Goal: Task Accomplishment & Management: Complete application form

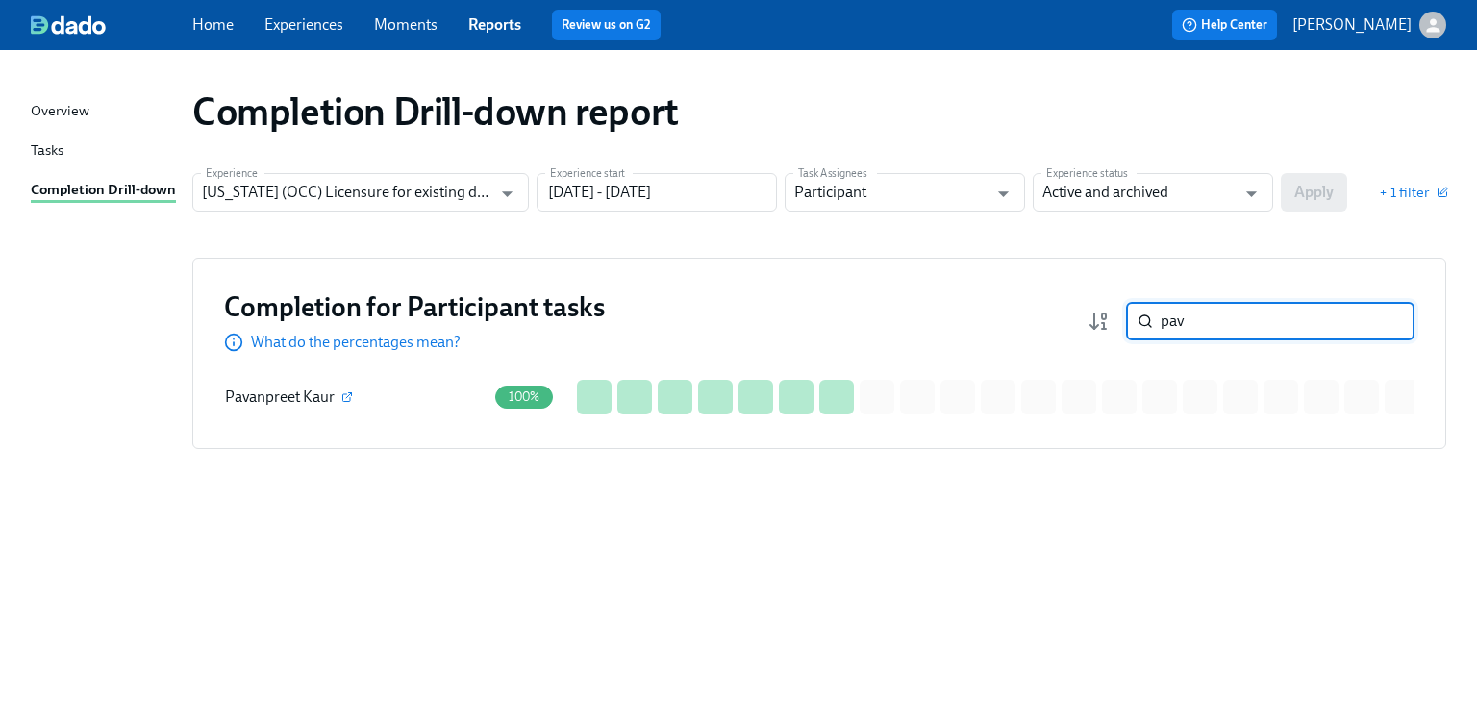
drag, startPoint x: 1235, startPoint y: 323, endPoint x: 1129, endPoint y: 333, distance: 106.2
click at [1129, 332] on div "pav ​" at bounding box center [1270, 321] width 288 height 38
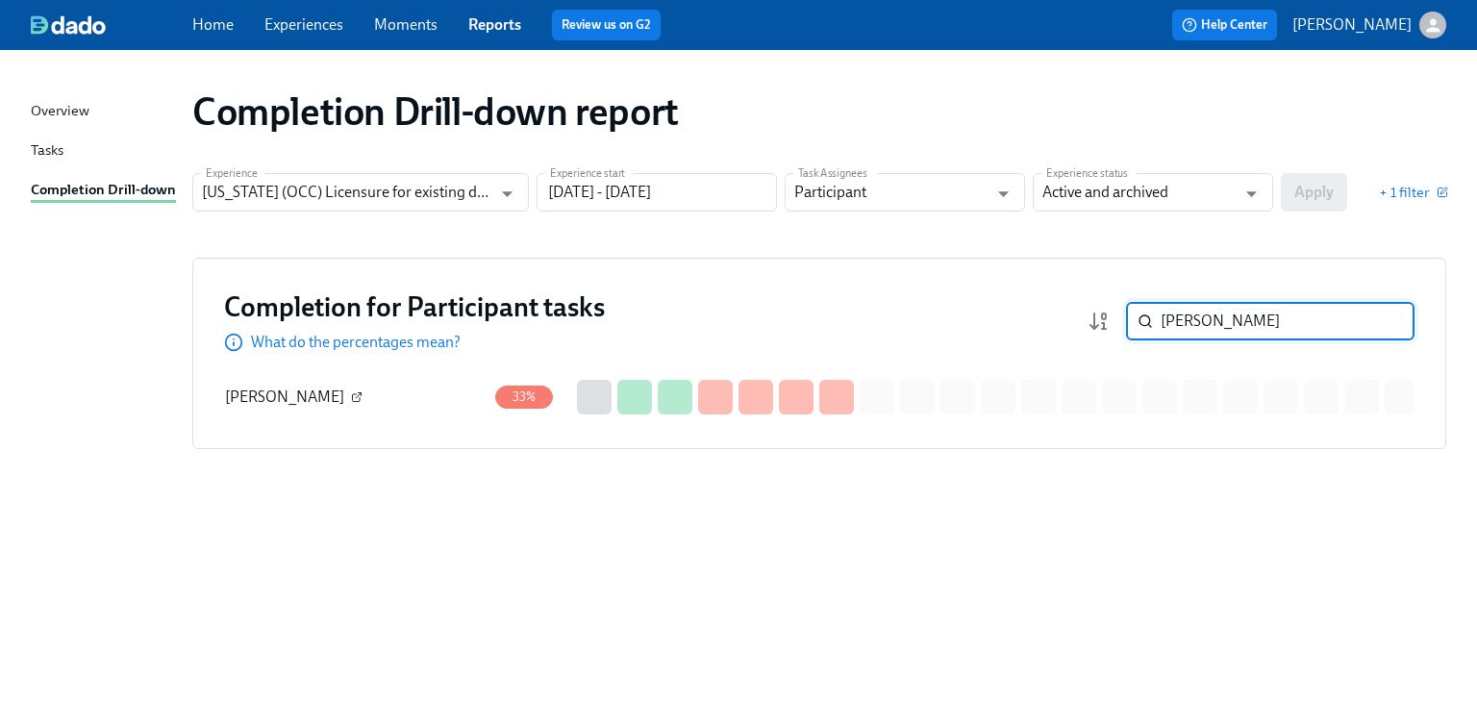
type input "hass"
click at [351, 396] on icon "button" at bounding box center [357, 397] width 12 height 12
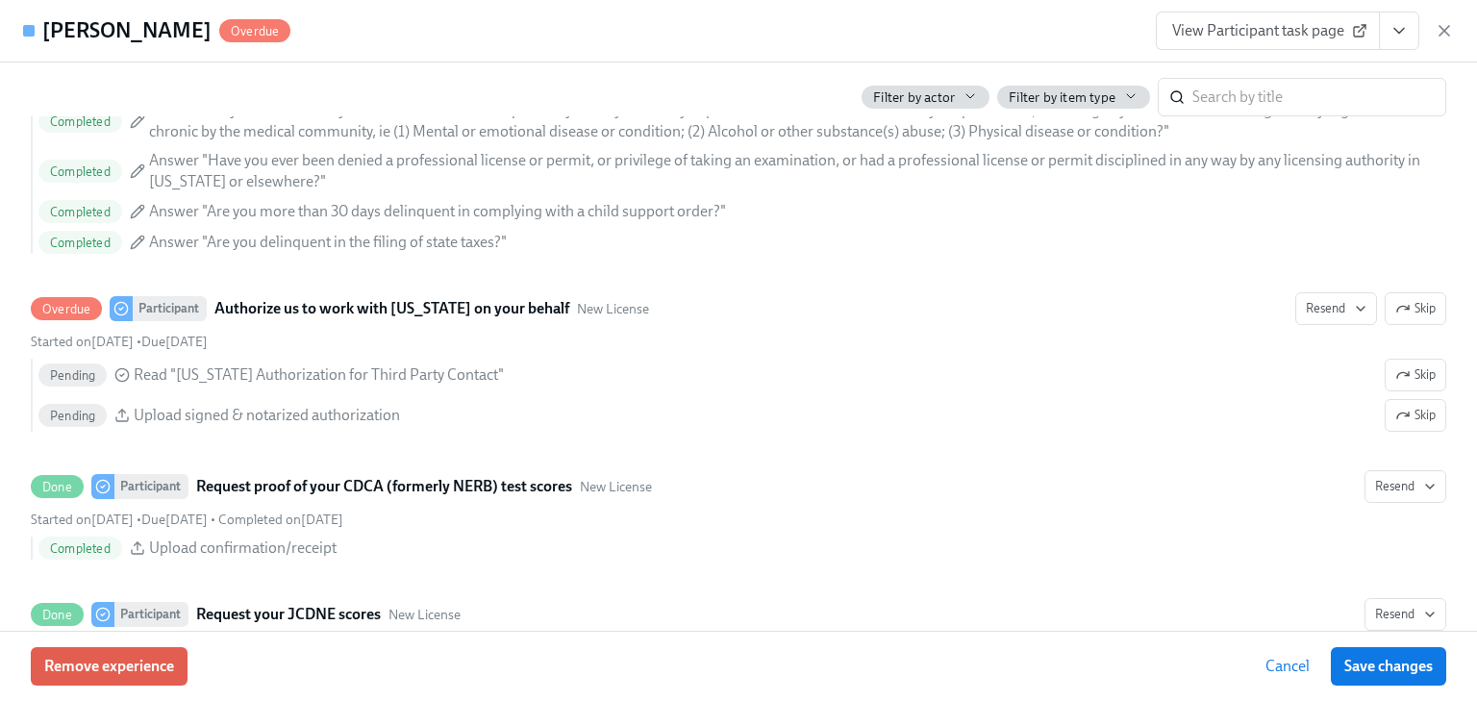
scroll to position [2615, 0]
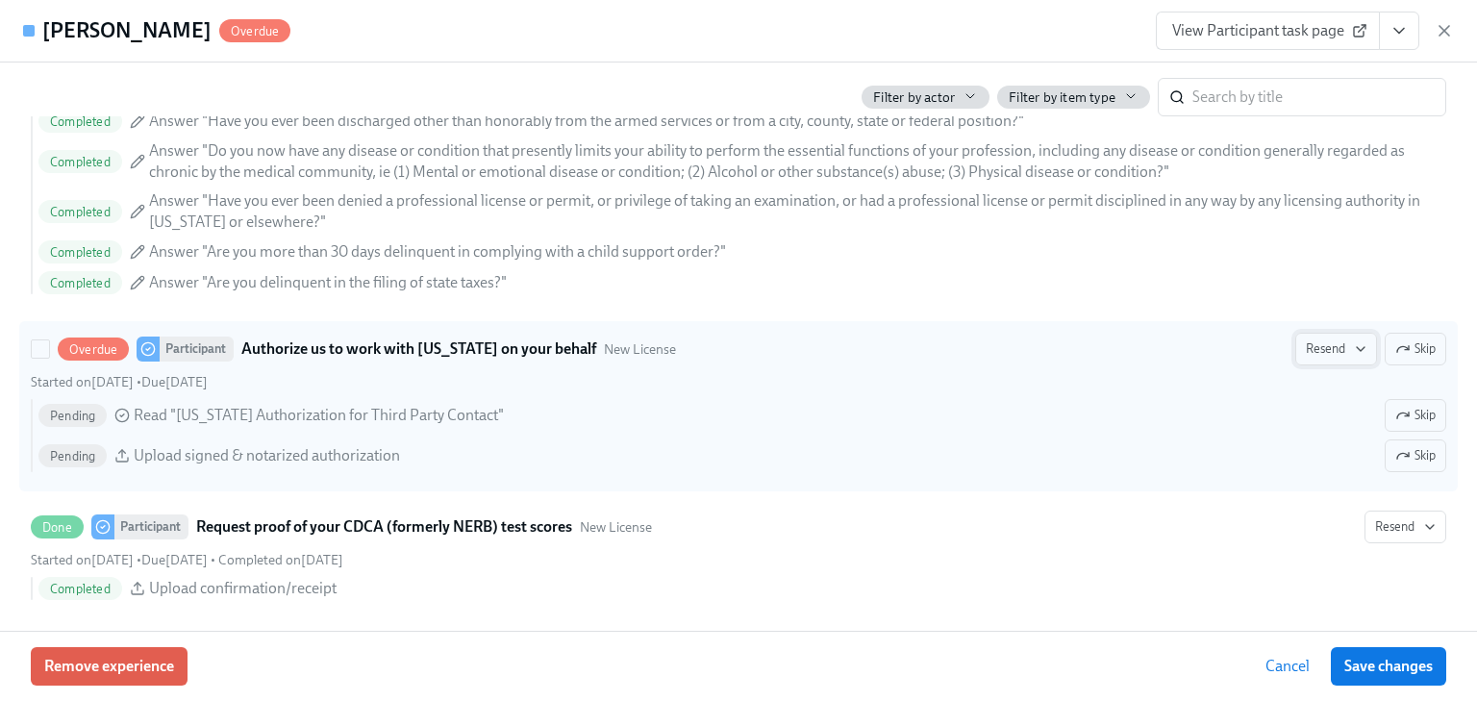
click at [1336, 346] on span "Resend" at bounding box center [1336, 348] width 61 height 19
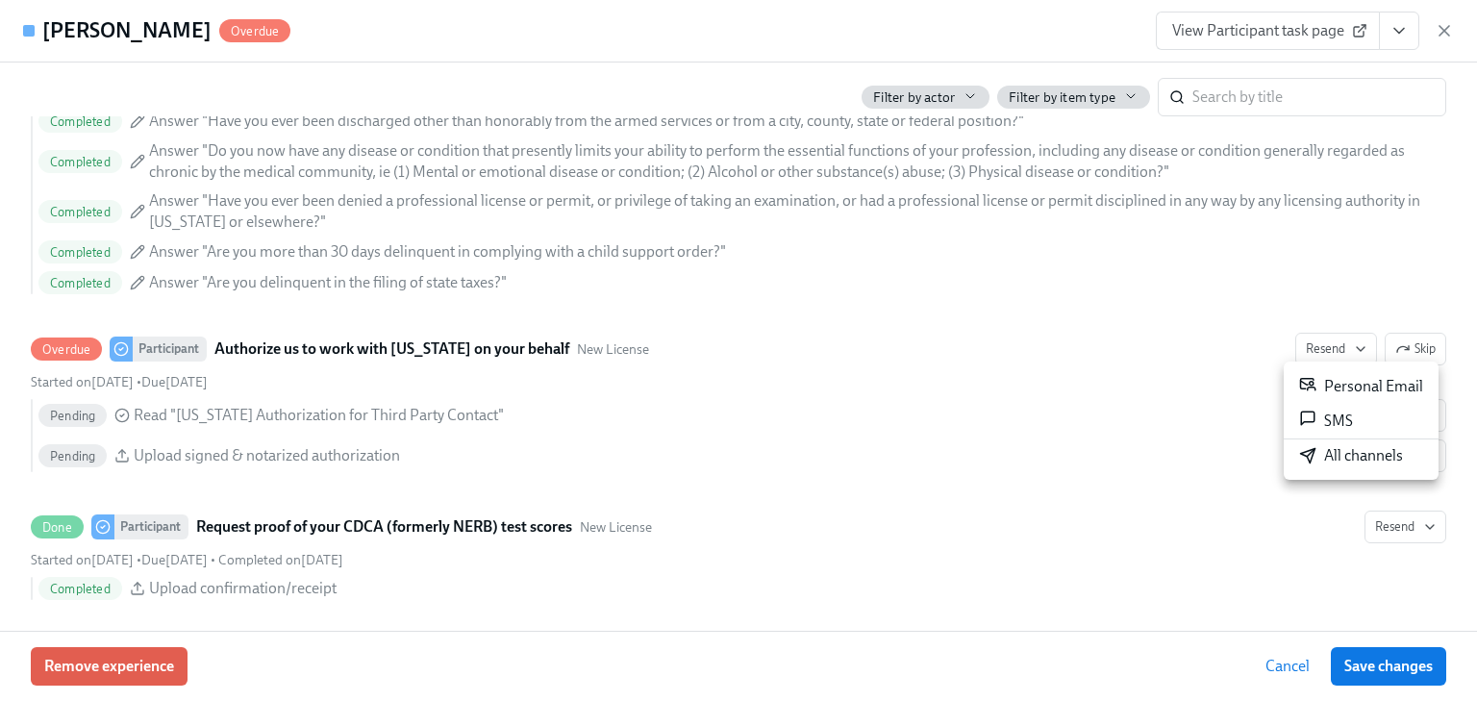
click at [1348, 396] on div "Personal Email" at bounding box center [1361, 386] width 124 height 23
click at [1454, 31] on div "Liban Hassan Overdue View Participant task page" at bounding box center [738, 31] width 1477 height 62
click at [1443, 29] on icon "button" at bounding box center [1443, 30] width 19 height 19
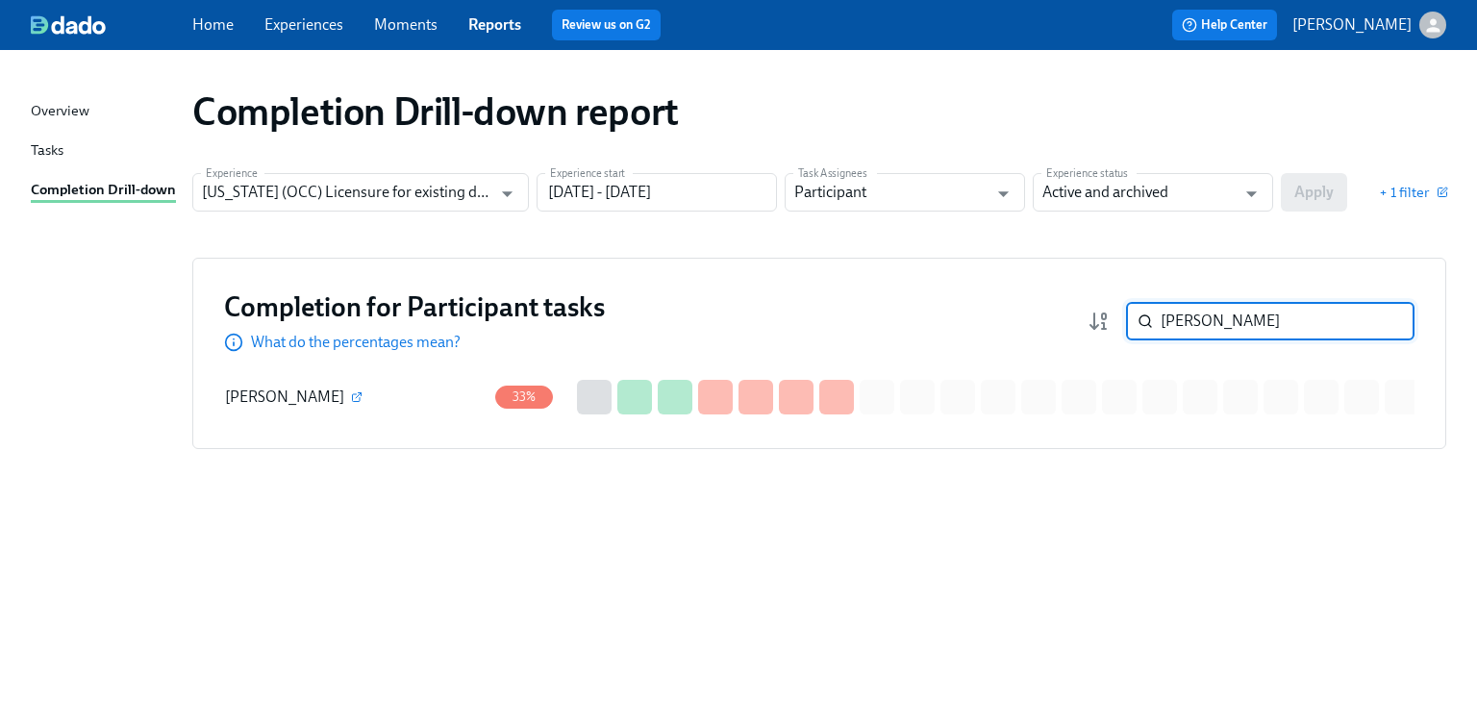
drag, startPoint x: 1208, startPoint y: 316, endPoint x: 1142, endPoint y: 319, distance: 65.4
click at [1142, 319] on div "hass ​" at bounding box center [1270, 321] width 288 height 38
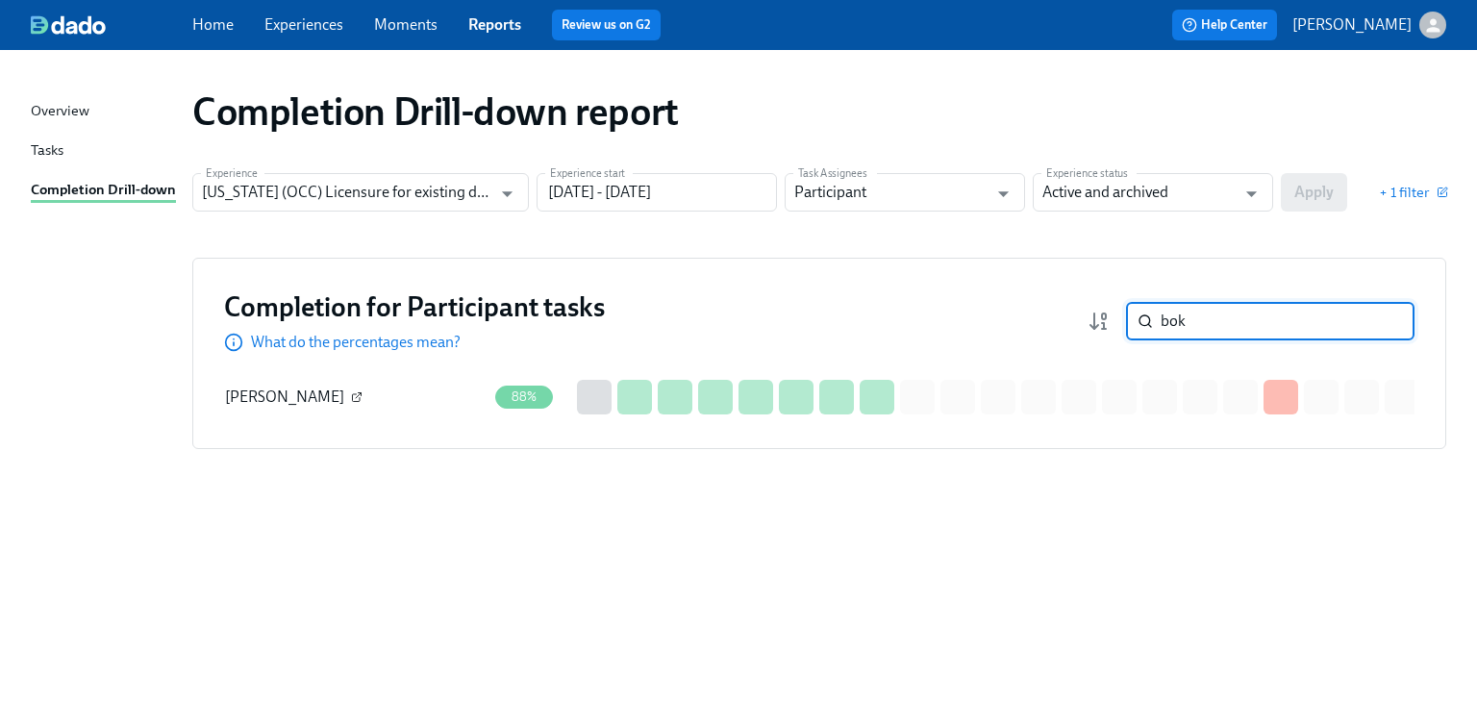
type input "bok"
click at [362, 392] on icon "button" at bounding box center [357, 397] width 12 height 12
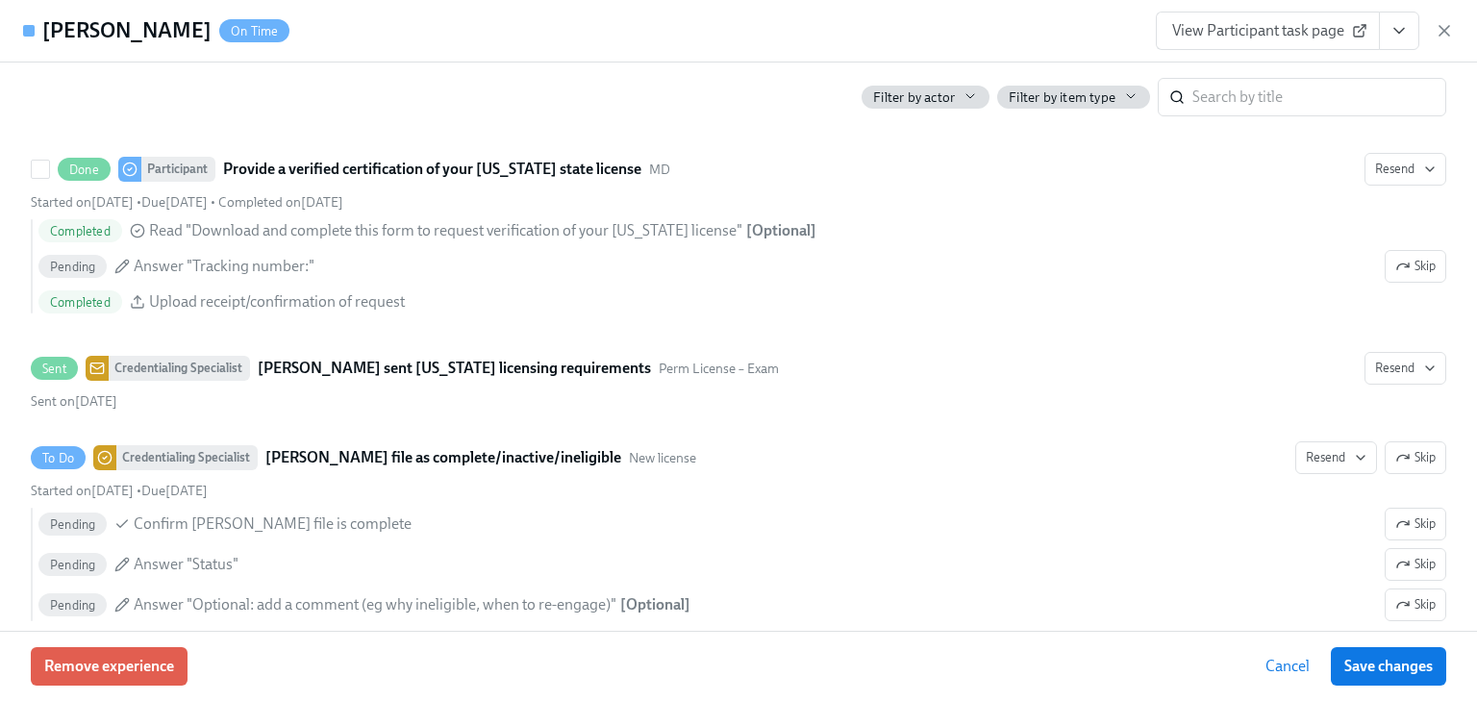
scroll to position [3538, 0]
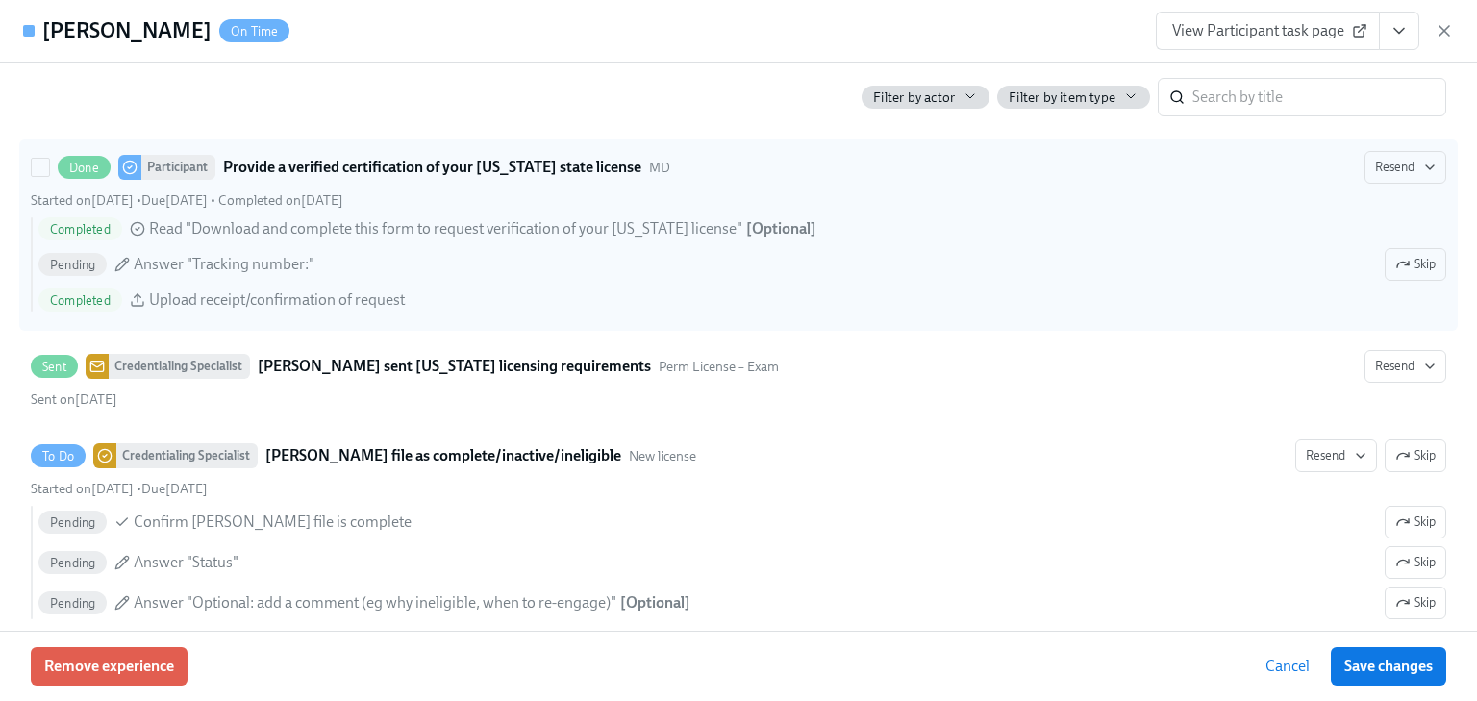
click at [496, 163] on strong "Provide a verified certification of your [US_STATE] state license" at bounding box center [432, 167] width 418 height 23
click at [49, 163] on input "Done Participant Provide a verified certification of your Maryland state licens…" at bounding box center [40, 167] width 17 height 17
checkbox input "true"
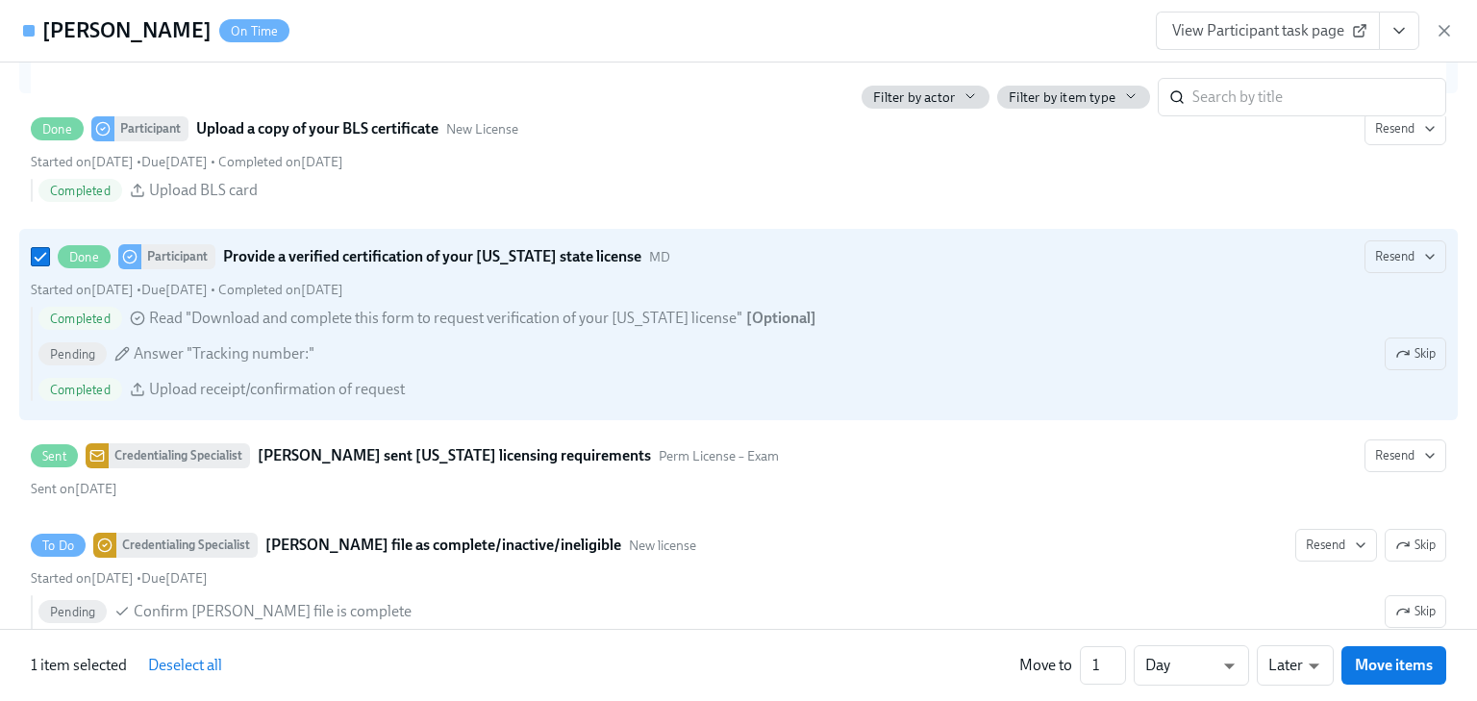
scroll to position [3230, 0]
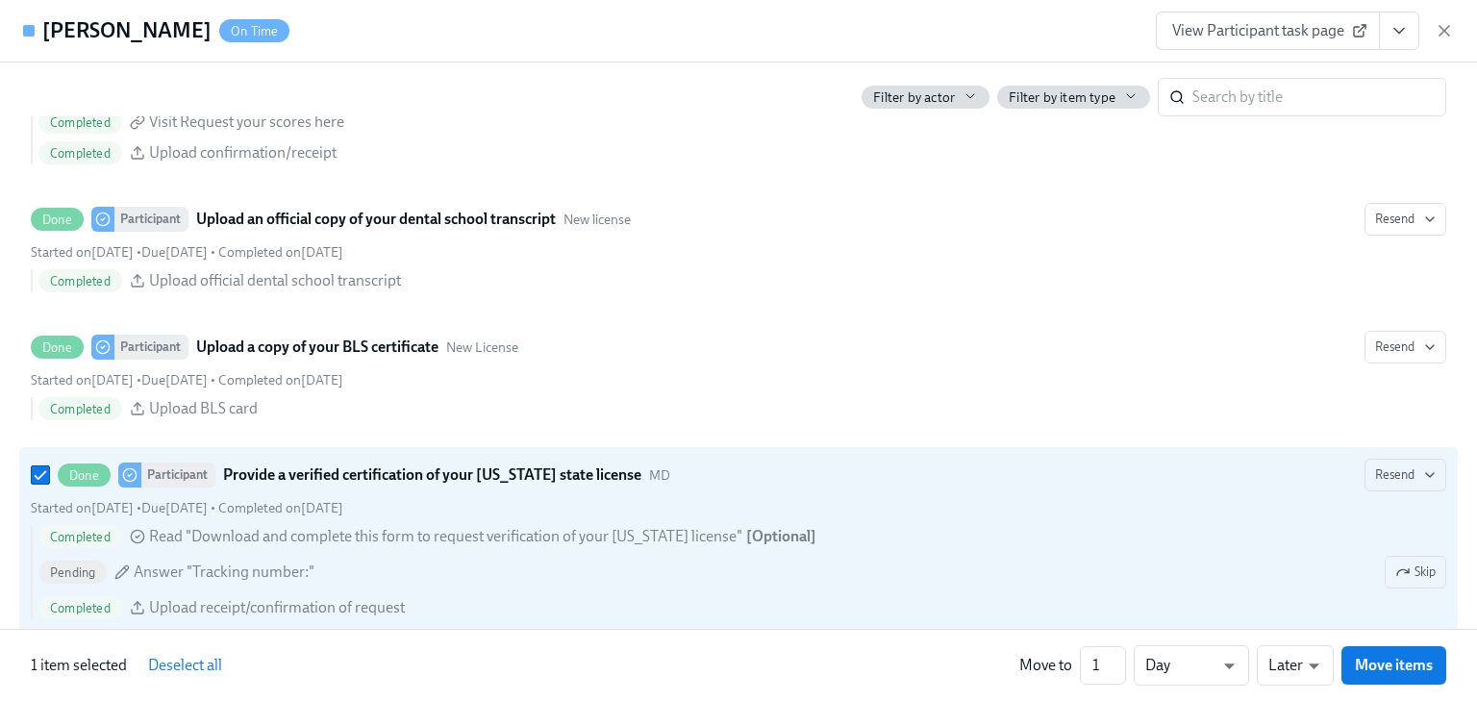
click at [1243, 29] on span "View Participant task page" at bounding box center [1267, 30] width 191 height 19
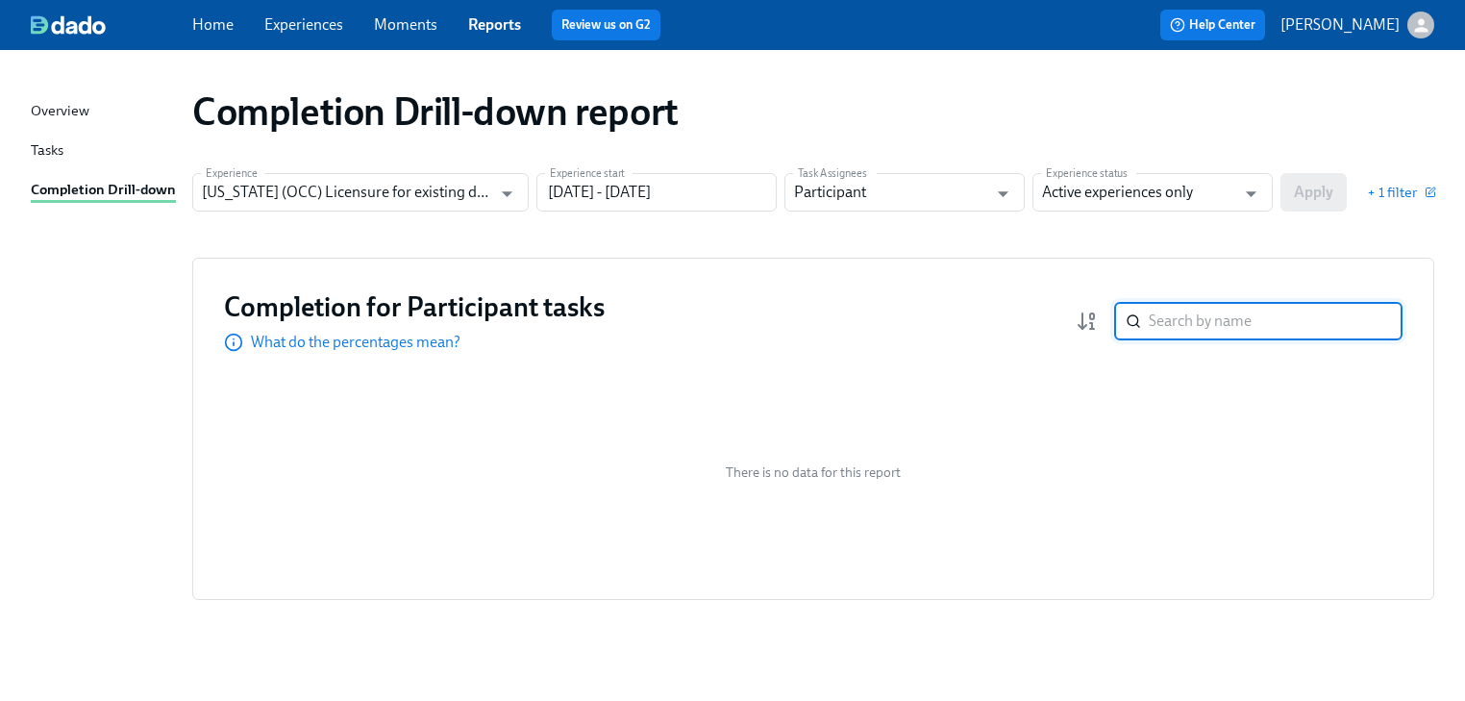
click at [1173, 315] on input "search" at bounding box center [1276, 321] width 254 height 38
type input "bok"
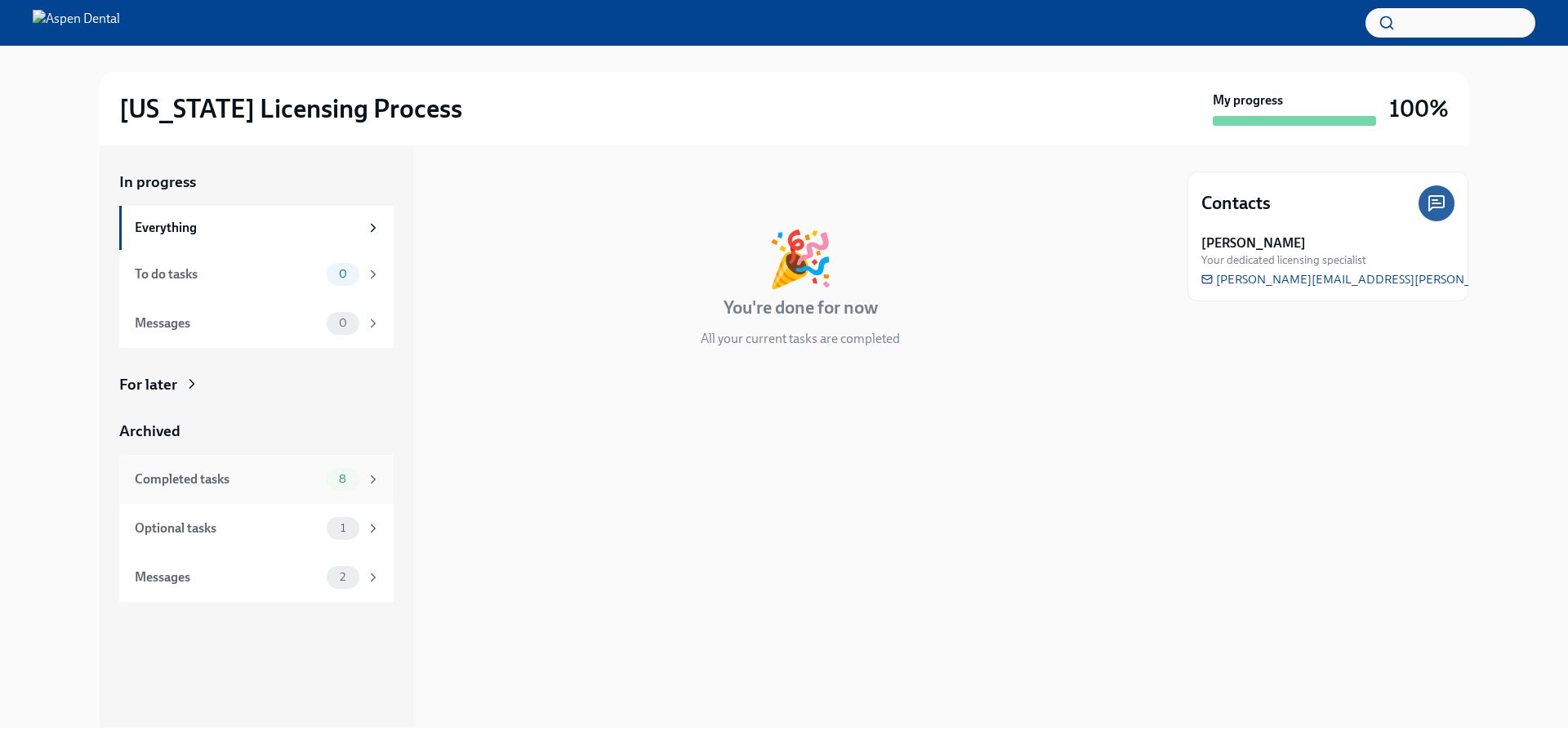
click at [198, 479] on div "Completed tasks" at bounding box center [228, 479] width 185 height 18
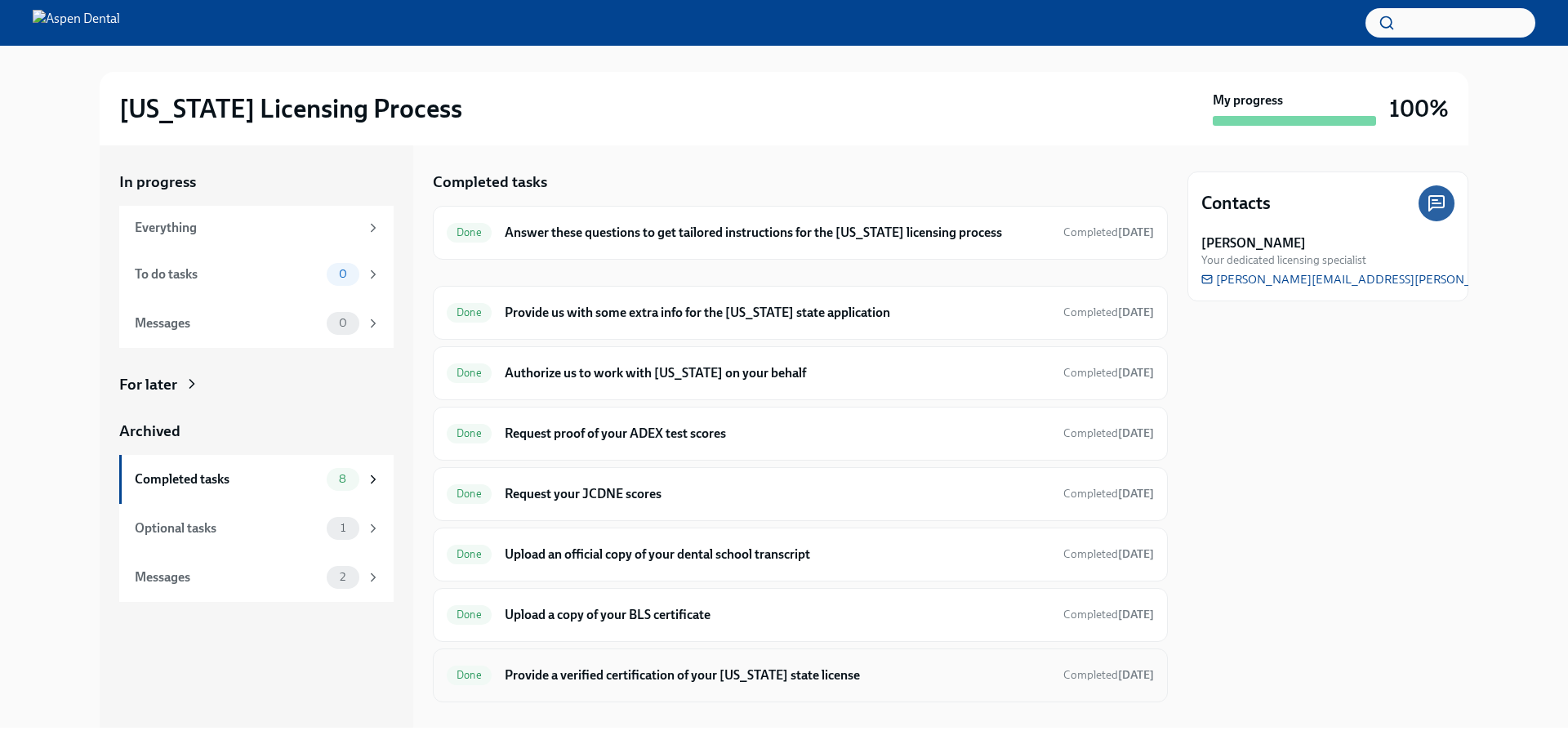
click at [564, 671] on h6 "Provide a verified certification of your [US_STATE] state license" at bounding box center [777, 675] width 545 height 18
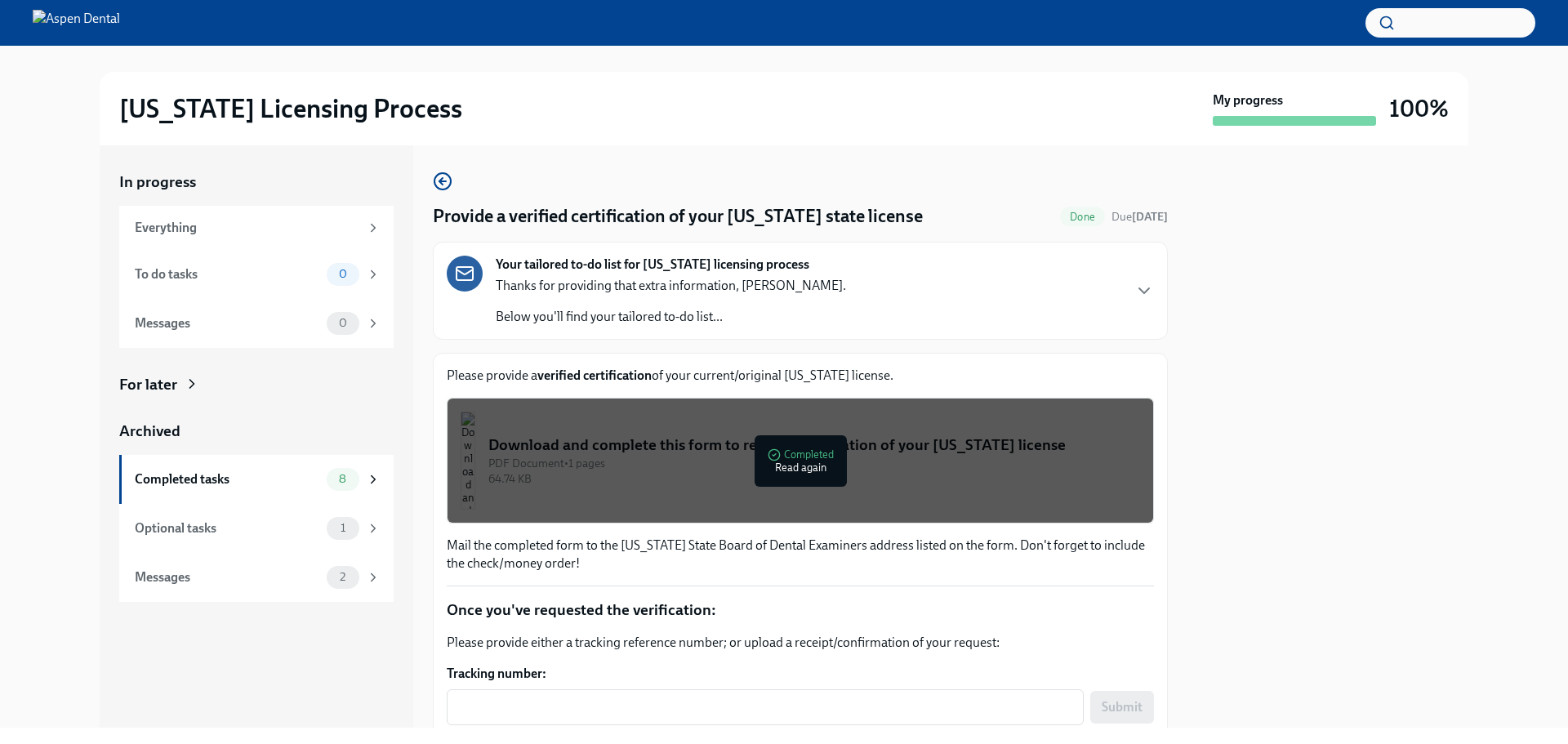
click at [787, 458] on div "PDF Document • 1 pages" at bounding box center [814, 463] width 651 height 15
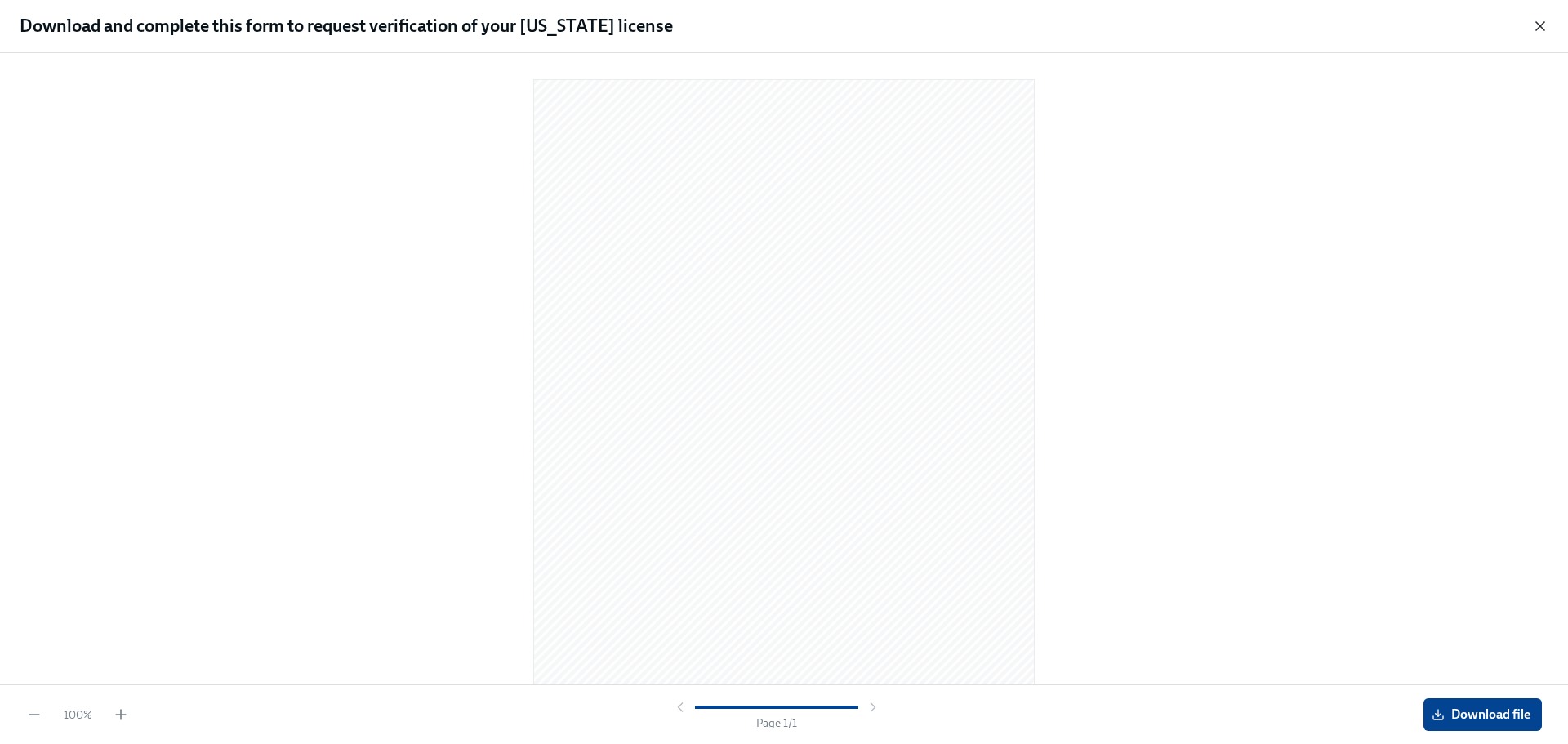
click at [1540, 29] on icon "button" at bounding box center [1540, 25] width 16 height 16
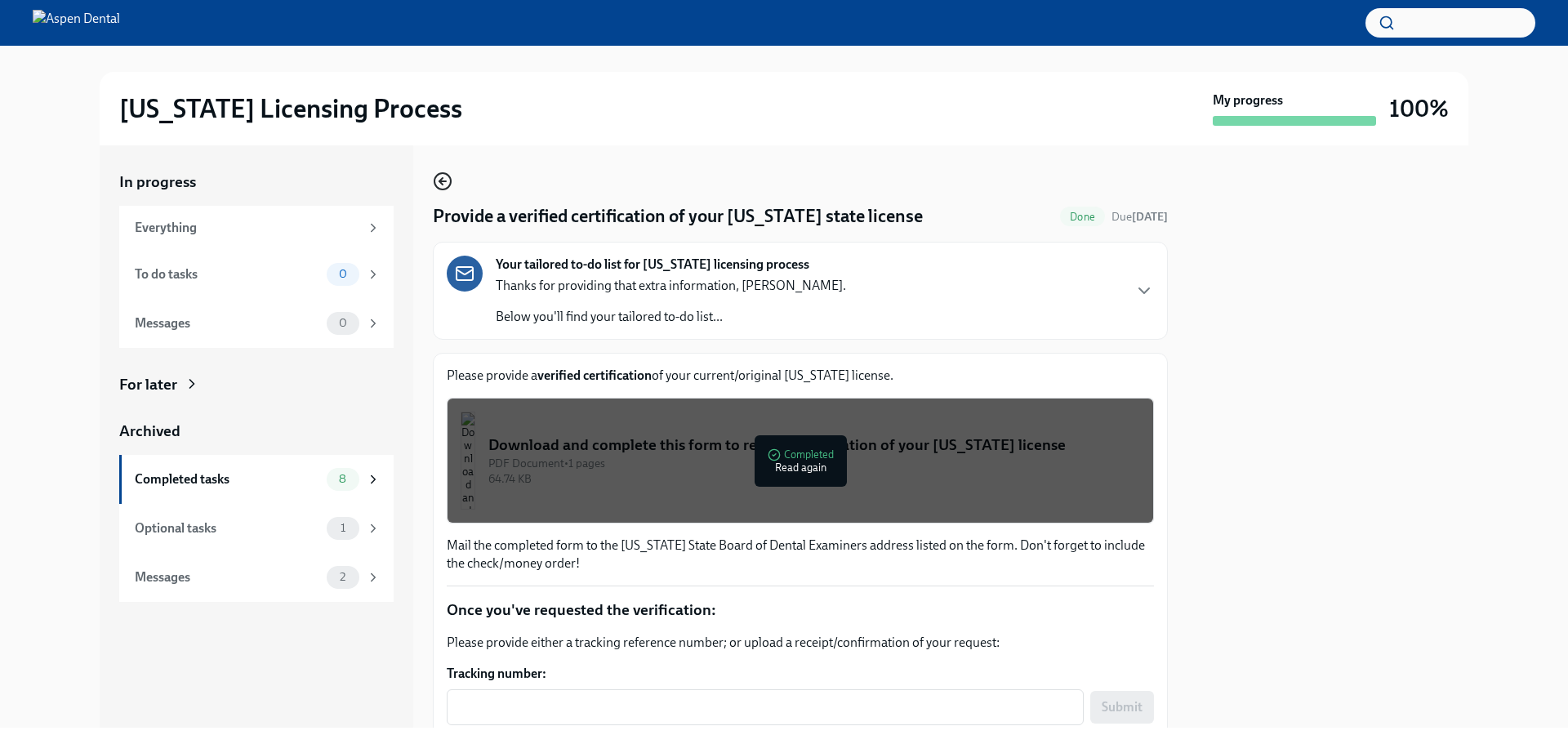
click at [443, 180] on icon "button" at bounding box center [443, 181] width 20 height 20
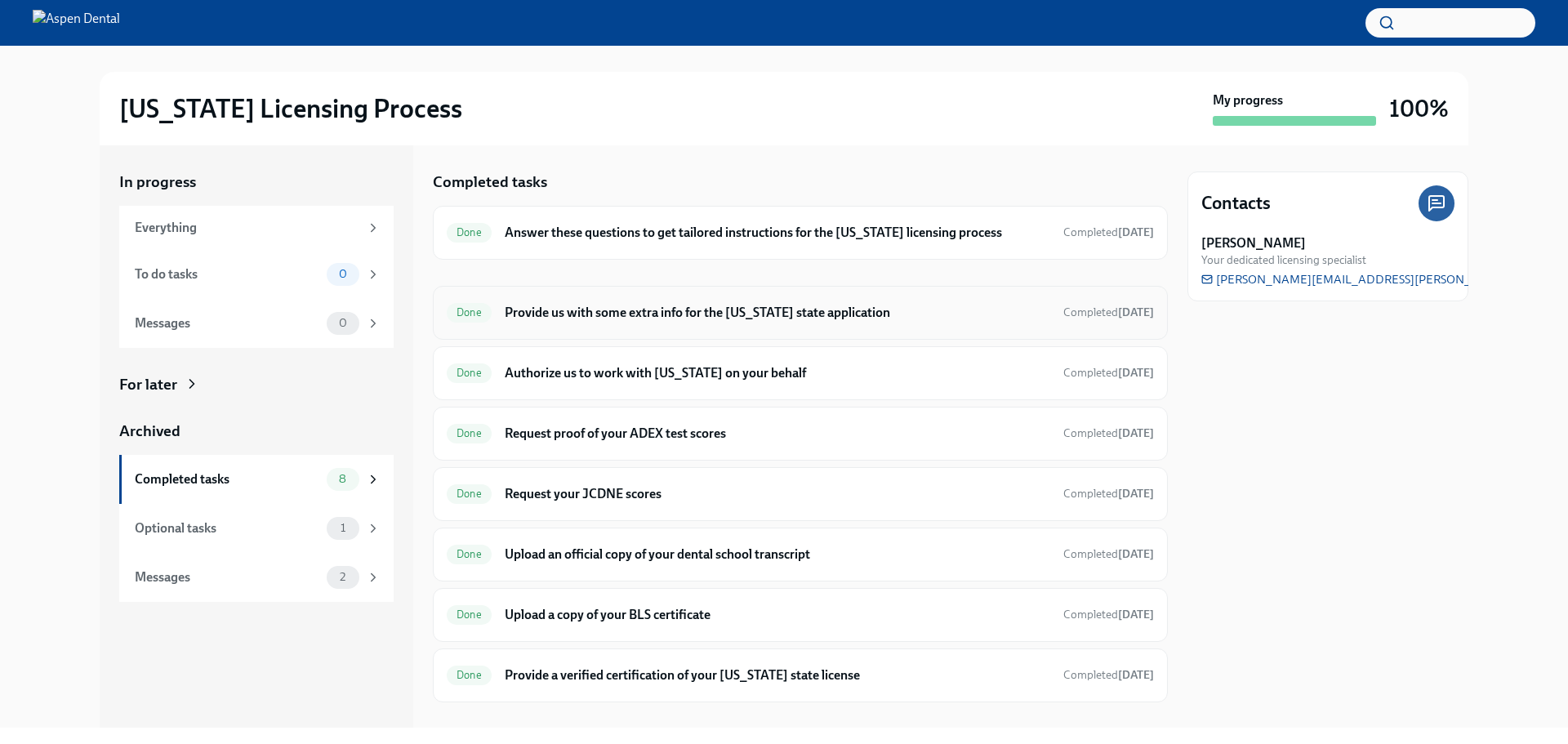
click at [563, 301] on div "Done Provide us with some extra info for the [US_STATE] state application Compl…" at bounding box center [800, 313] width 708 height 26
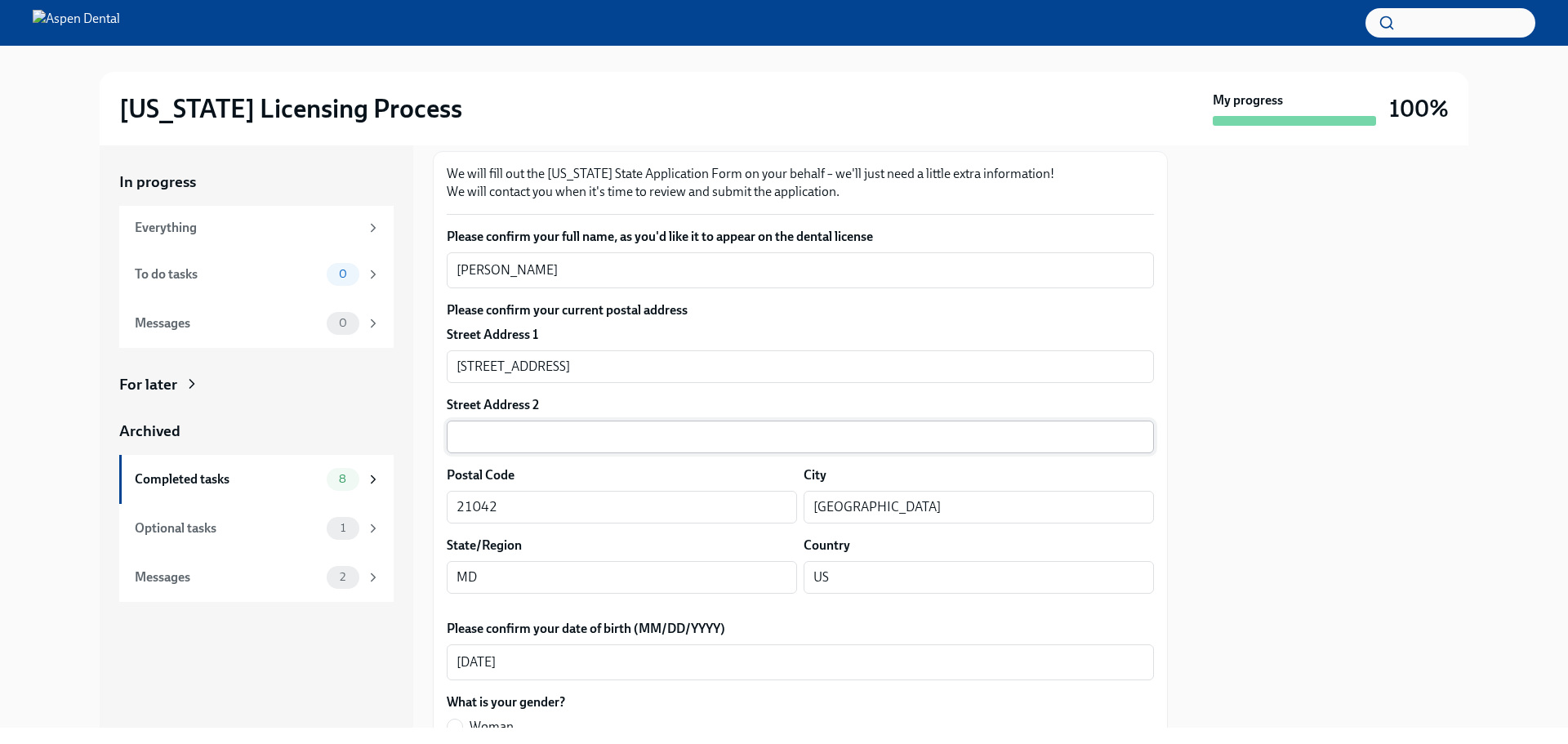
scroll to position [245, 0]
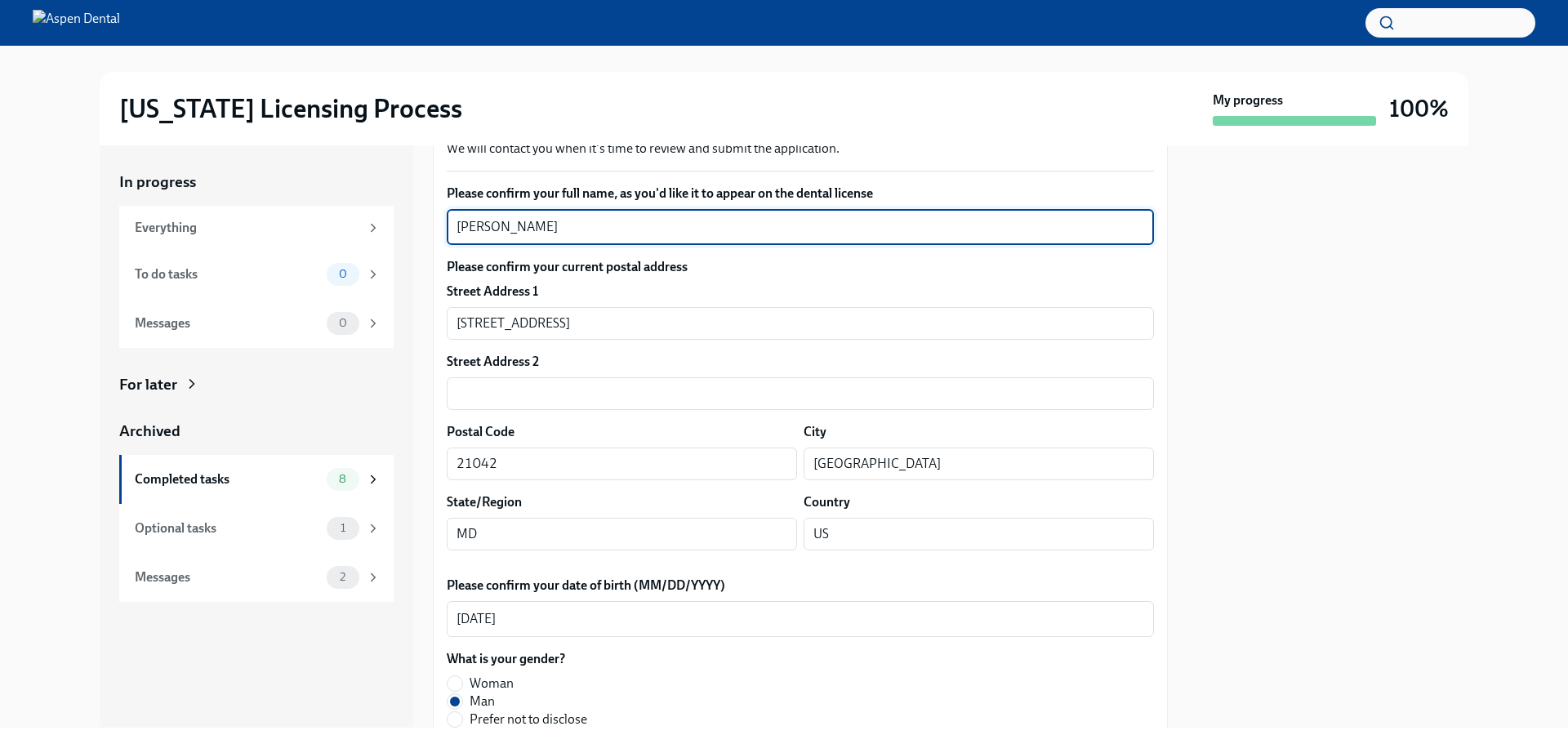
drag, startPoint x: 623, startPoint y: 223, endPoint x: 443, endPoint y: 223, distance: 180.0
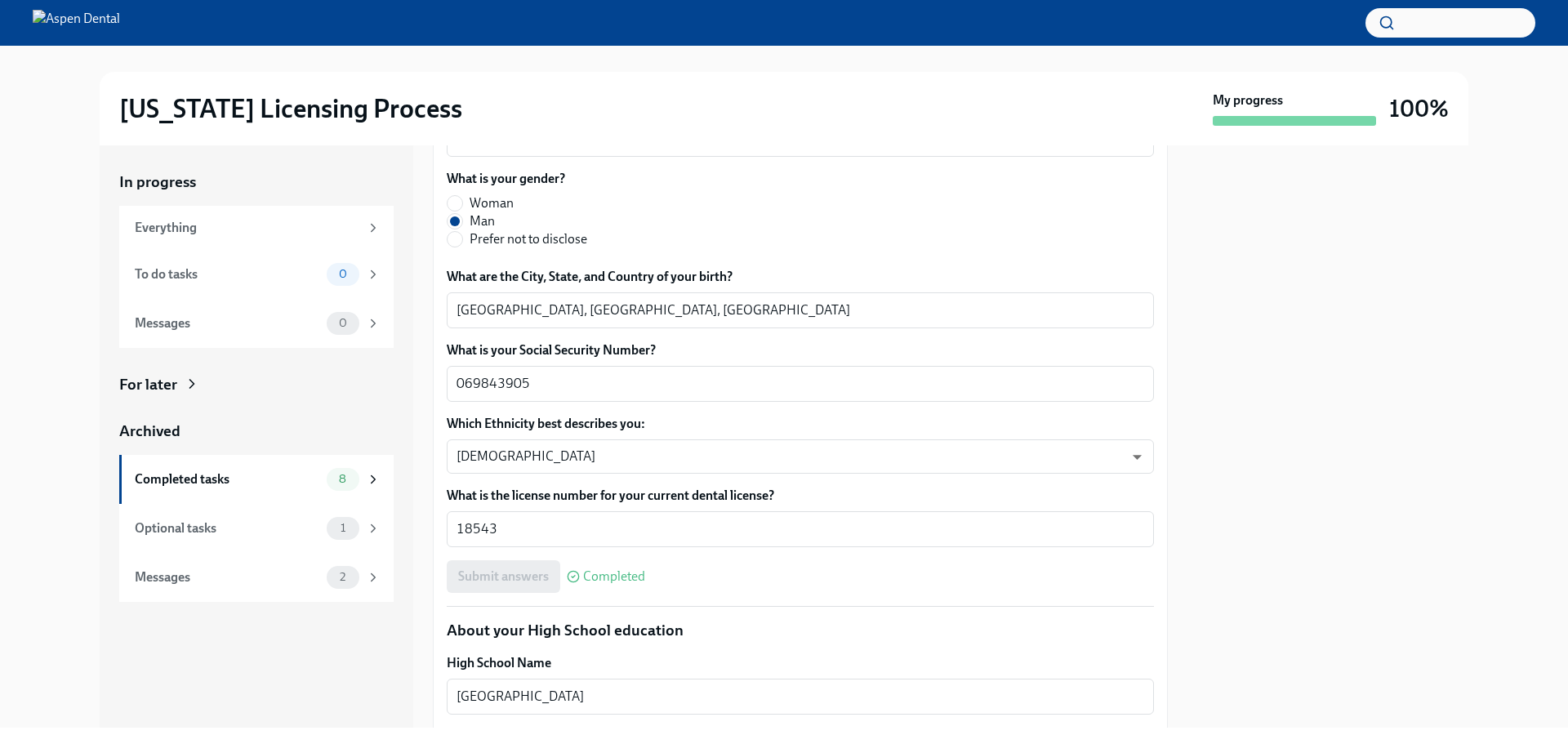
scroll to position [735, 0]
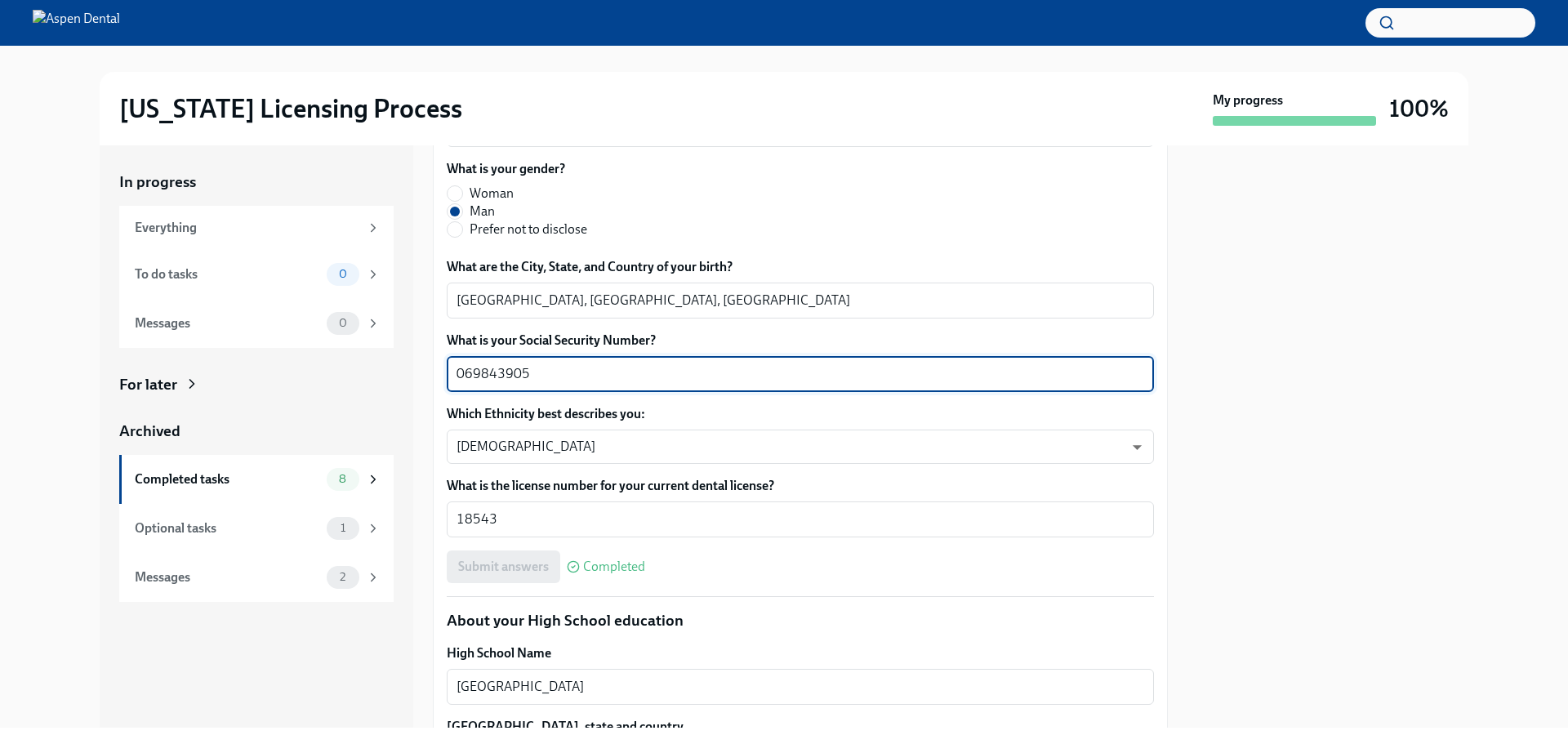
drag, startPoint x: 495, startPoint y: 370, endPoint x: 436, endPoint y: 369, distance: 59.0
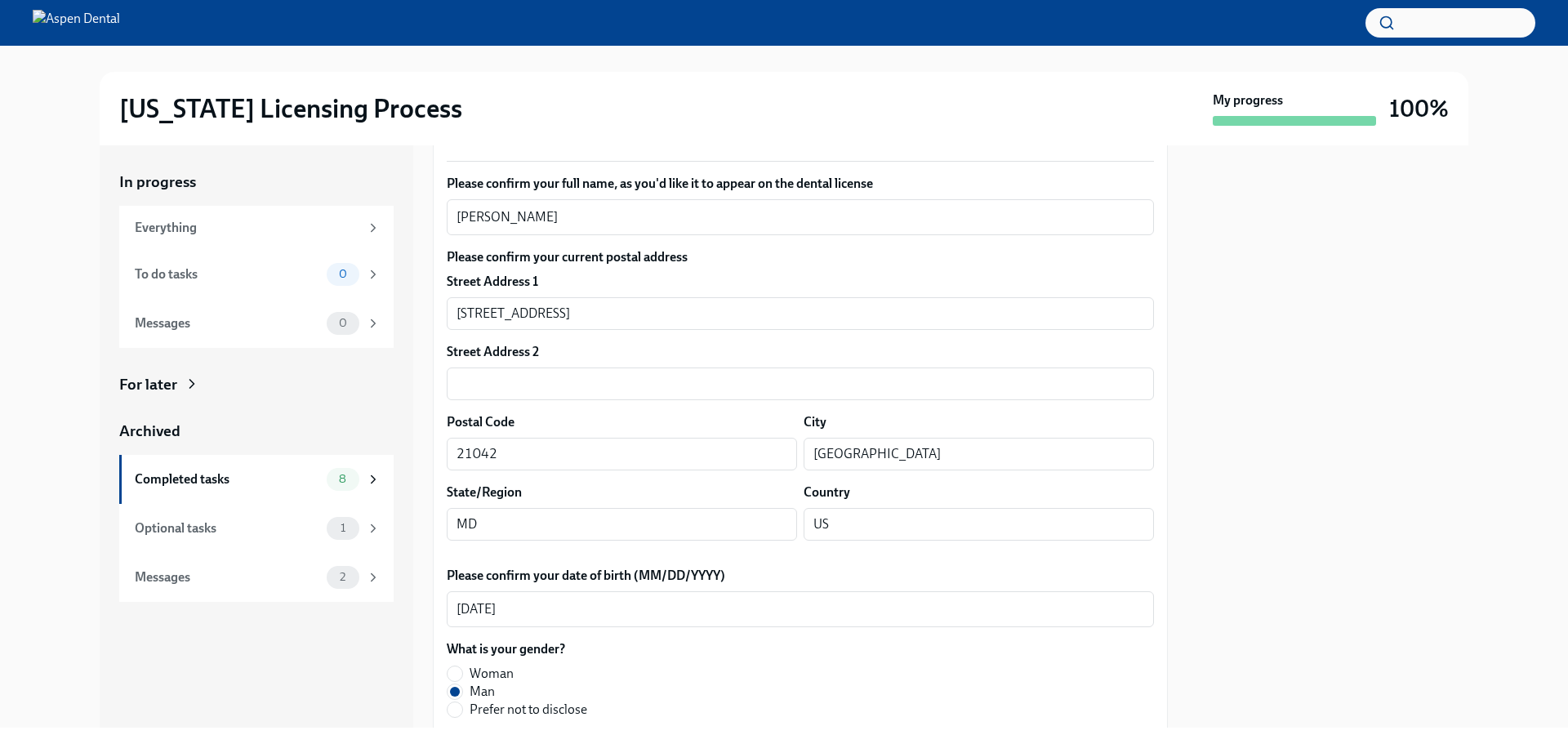
scroll to position [245, 0]
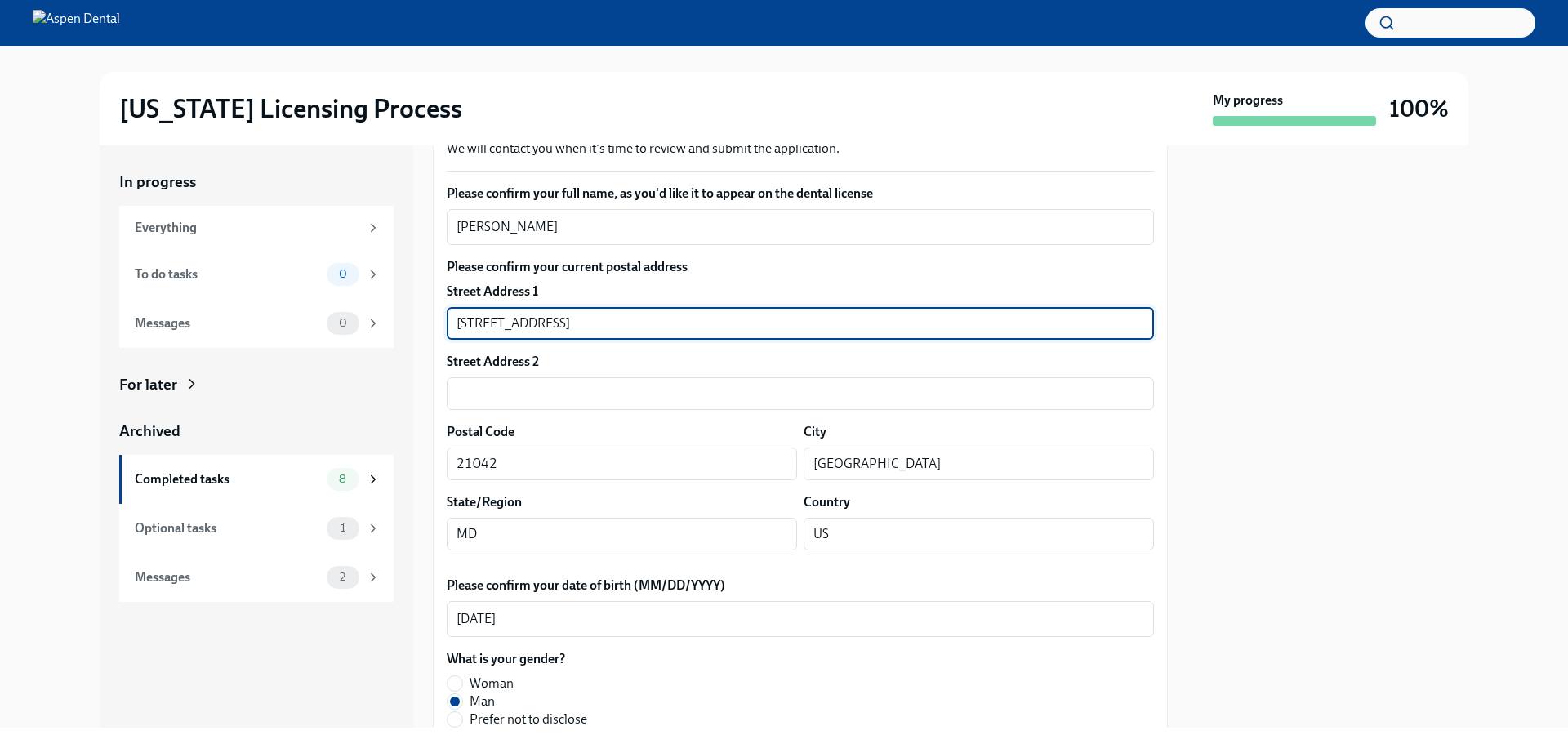
drag, startPoint x: 637, startPoint y: 318, endPoint x: 444, endPoint y: 318, distance: 193.0
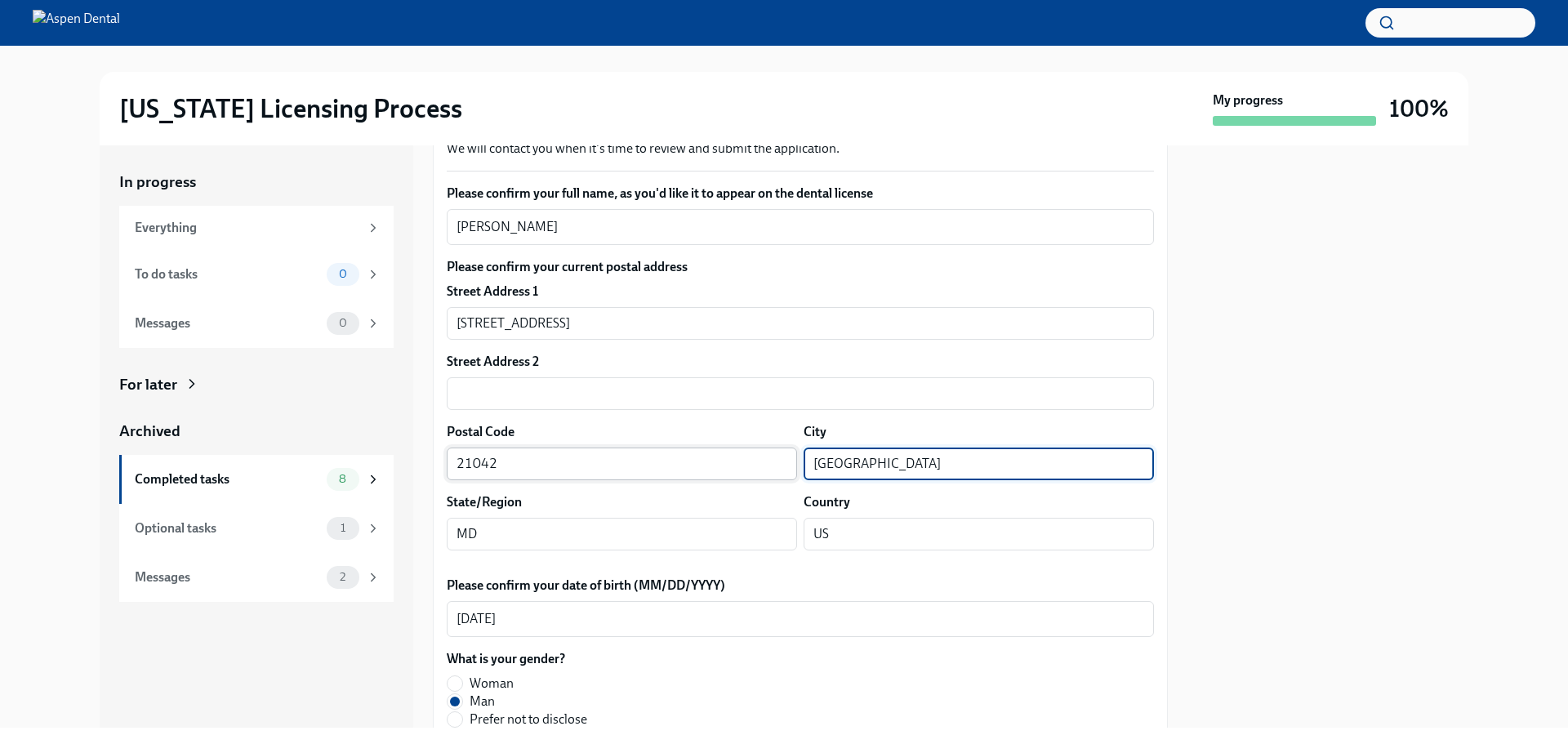
drag, startPoint x: 835, startPoint y: 455, endPoint x: 782, endPoint y: 454, distance: 53.0
click at [782, 454] on div "Postal Code 21042 ​ City [GEOGRAPHIC_DATA] ​" at bounding box center [800, 451] width 708 height 57
click at [208, 476] on div "Completed tasks" at bounding box center [228, 479] width 185 height 18
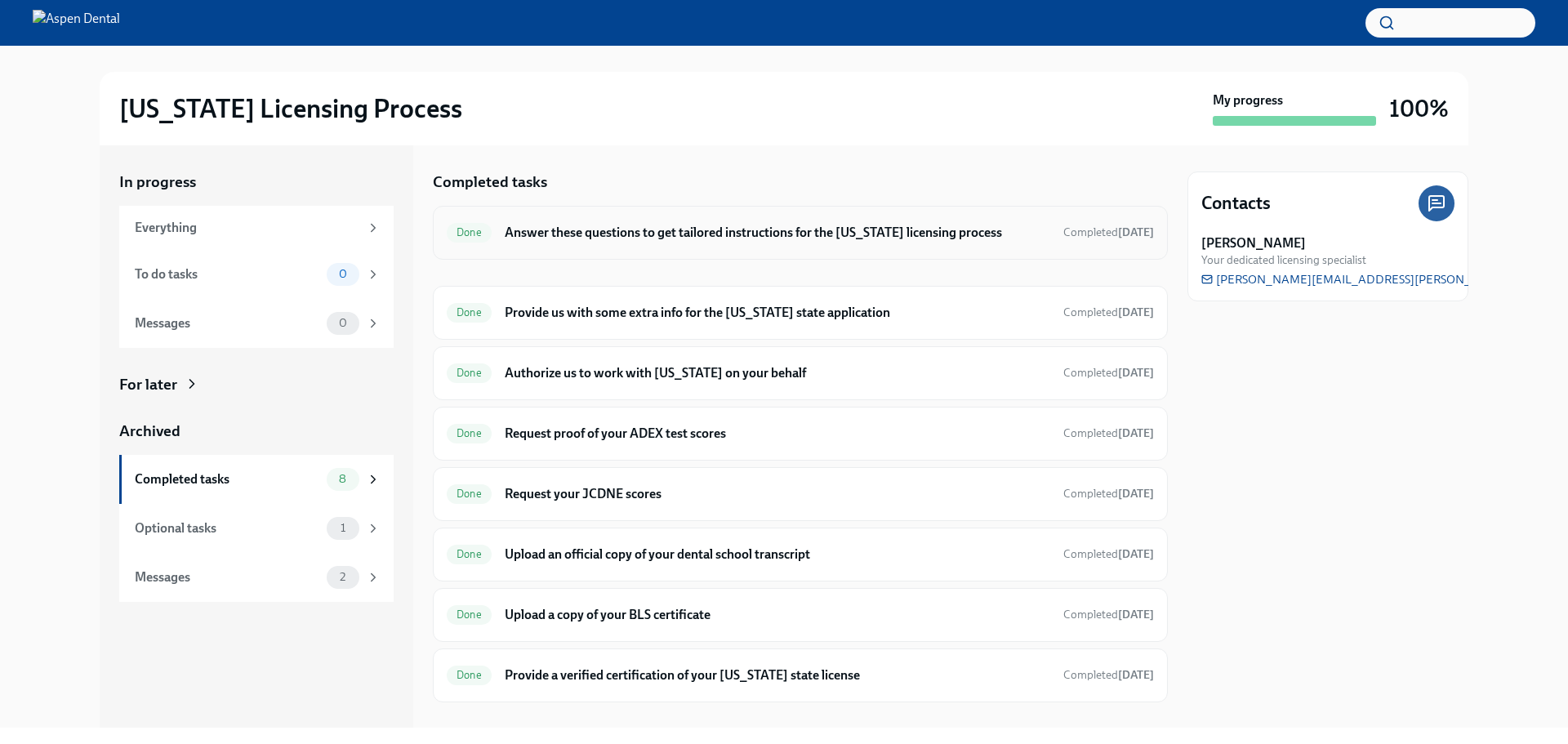
click at [638, 239] on h6 "Answer these questions to get tailored instructions for the [US_STATE] licensin…" at bounding box center [777, 232] width 545 height 18
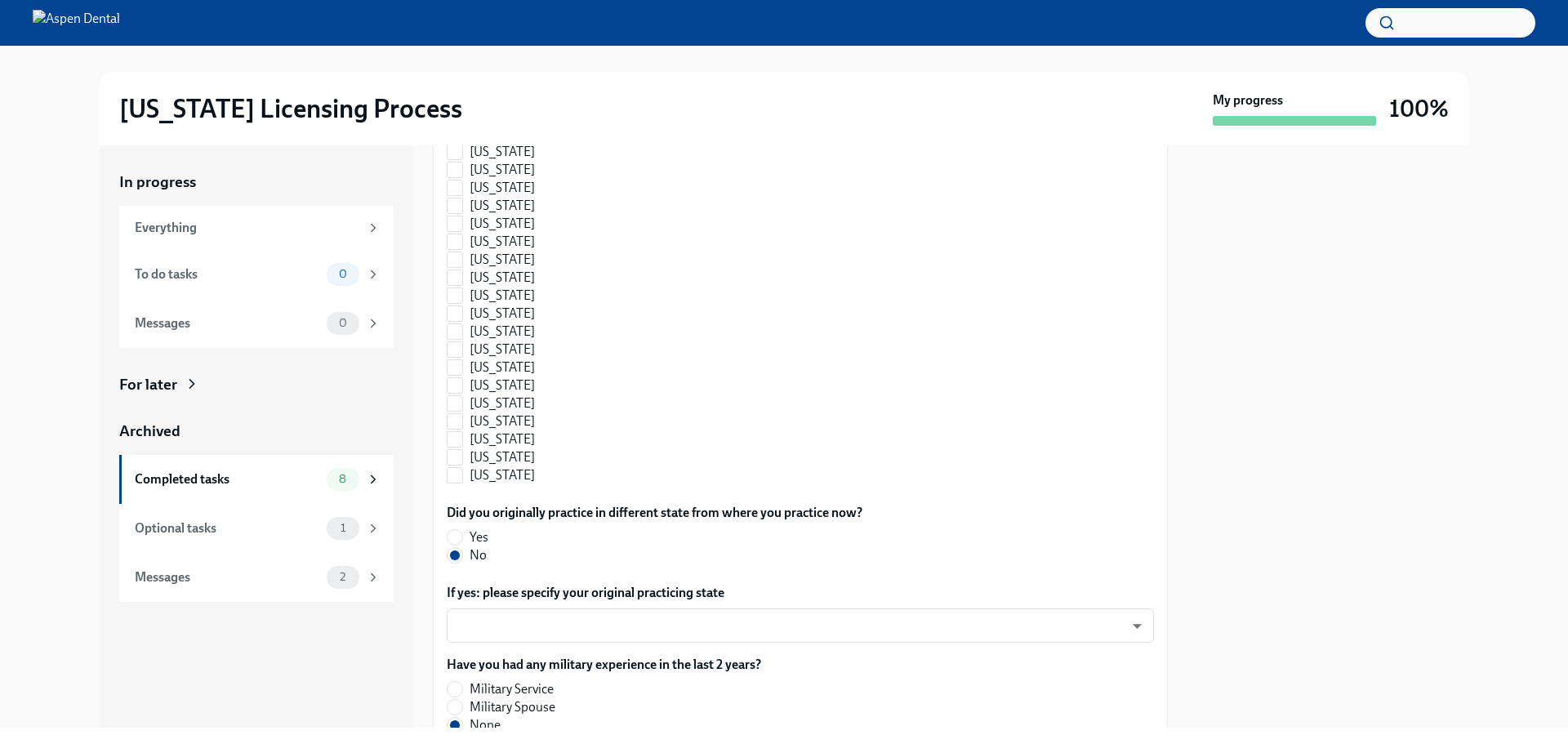
scroll to position [1732, 0]
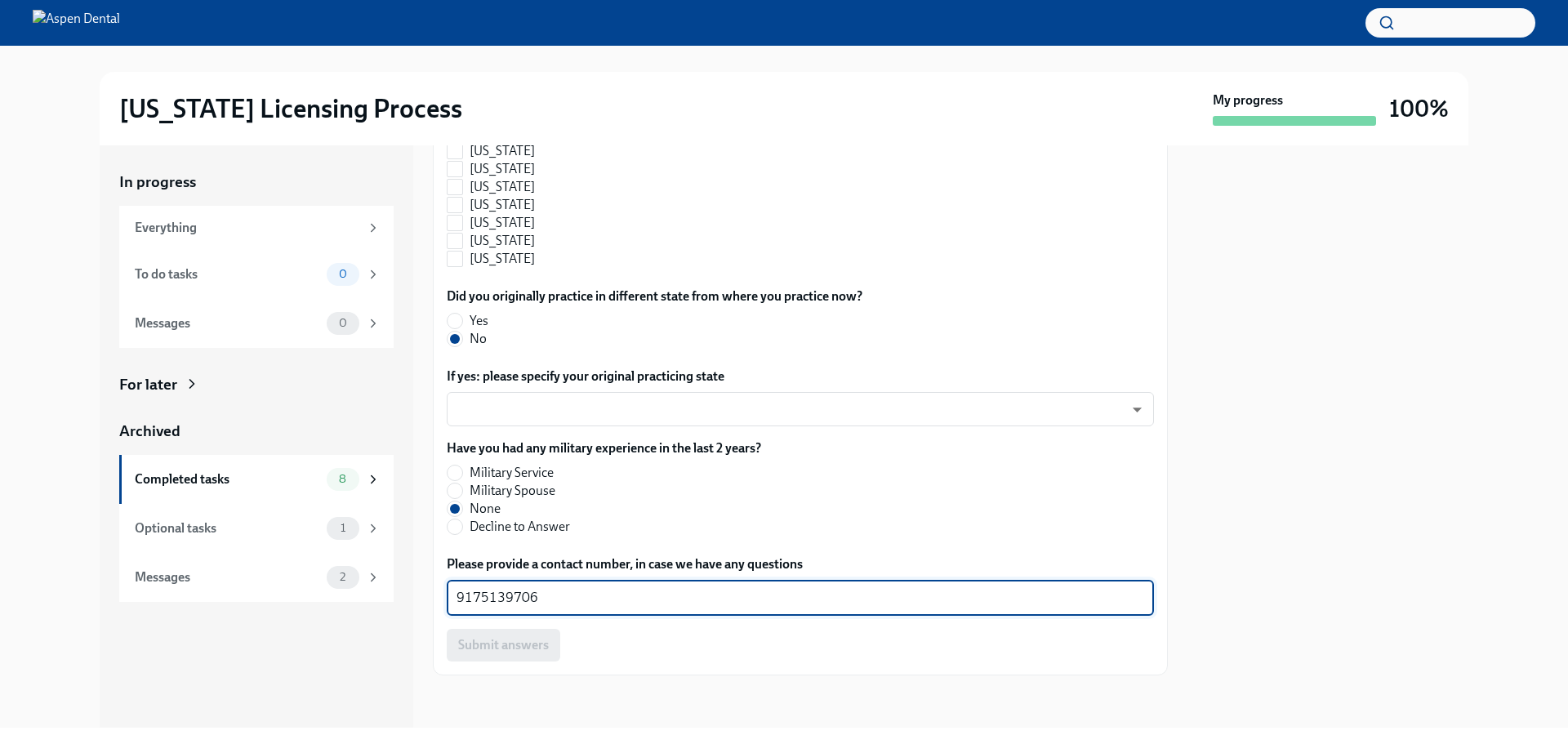
drag, startPoint x: 563, startPoint y: 593, endPoint x: 440, endPoint y: 600, distance: 123.2
click at [421, 594] on div "In progress Everything To do tasks 0 Messages 0 For later Archived Completed ta…" at bounding box center [783, 437] width 1368 height 583
